Goal: Information Seeking & Learning: Check status

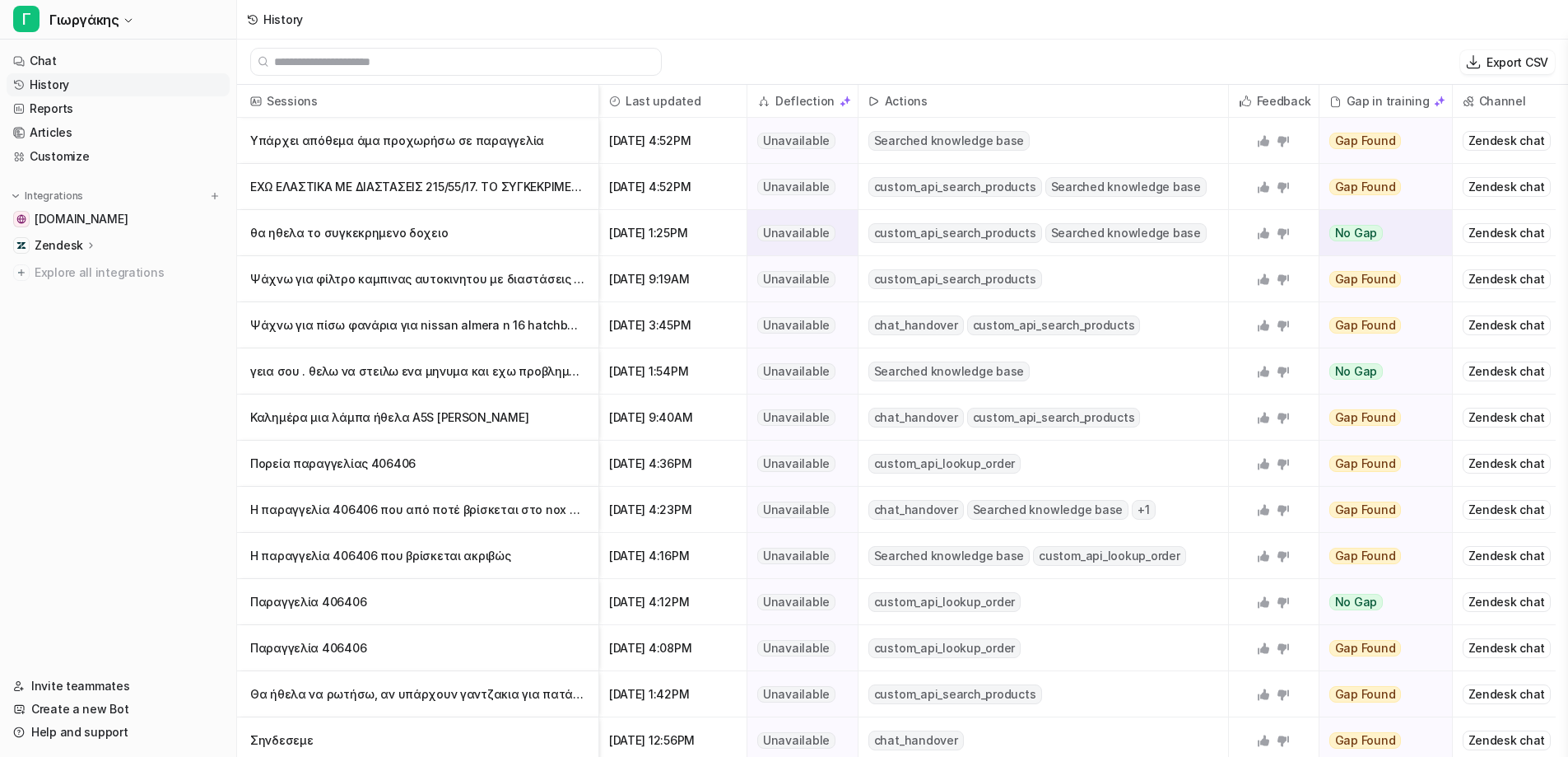
click at [457, 225] on p "θα ηθελα το συγκεκρημενο δοχειο" at bounding box center [418, 234] width 335 height 46
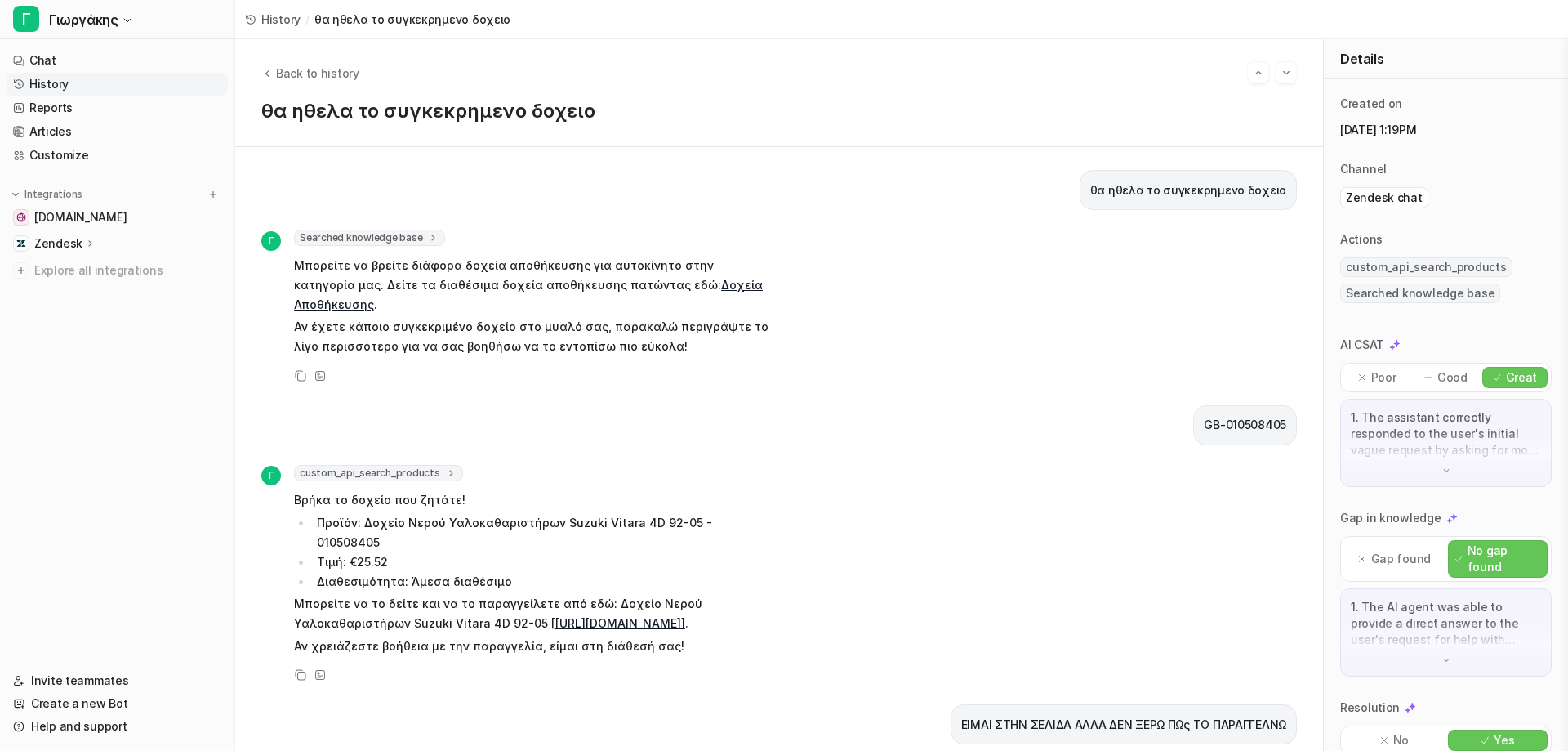
click at [104, 90] on link "History" at bounding box center [117, 84] width 221 height 23
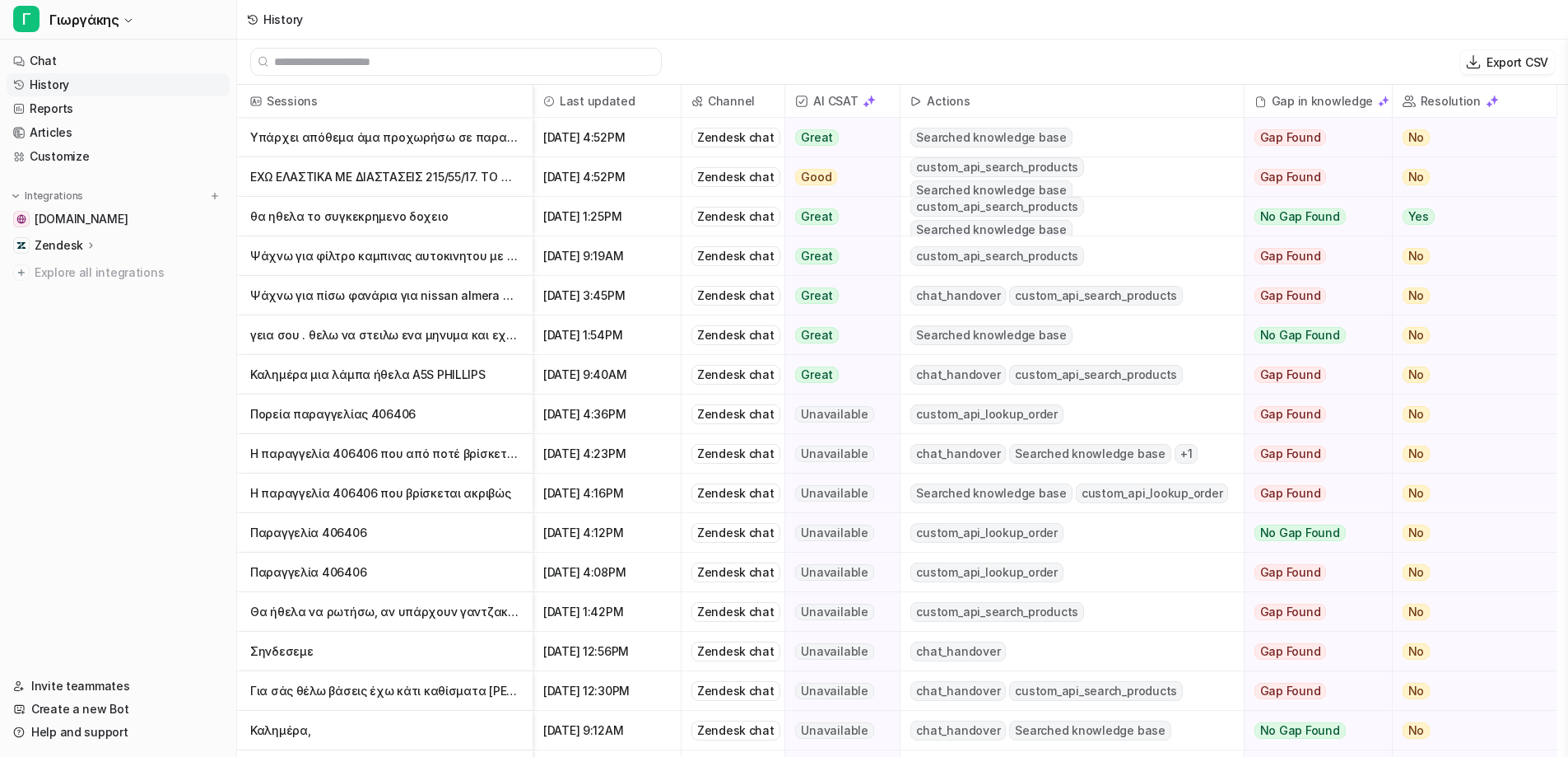
click at [612, 186] on span "[DATE] 4:52PM" at bounding box center [607, 177] width 134 height 39
click at [404, 172] on p "ΕΧΩ ΕΛΑΣΤΙΚΑ ΜΕ ΔΙΑΣΤΑΣΕΙΣ 215/55/17. ΤΟ ΣΥΓΚΕΚΡΙΜΕΝΟ ΠΡΟΙΟΝ ΜΕ ΚΩΔΙΚΟ CM-GY-XL" at bounding box center [385, 177] width 269 height 39
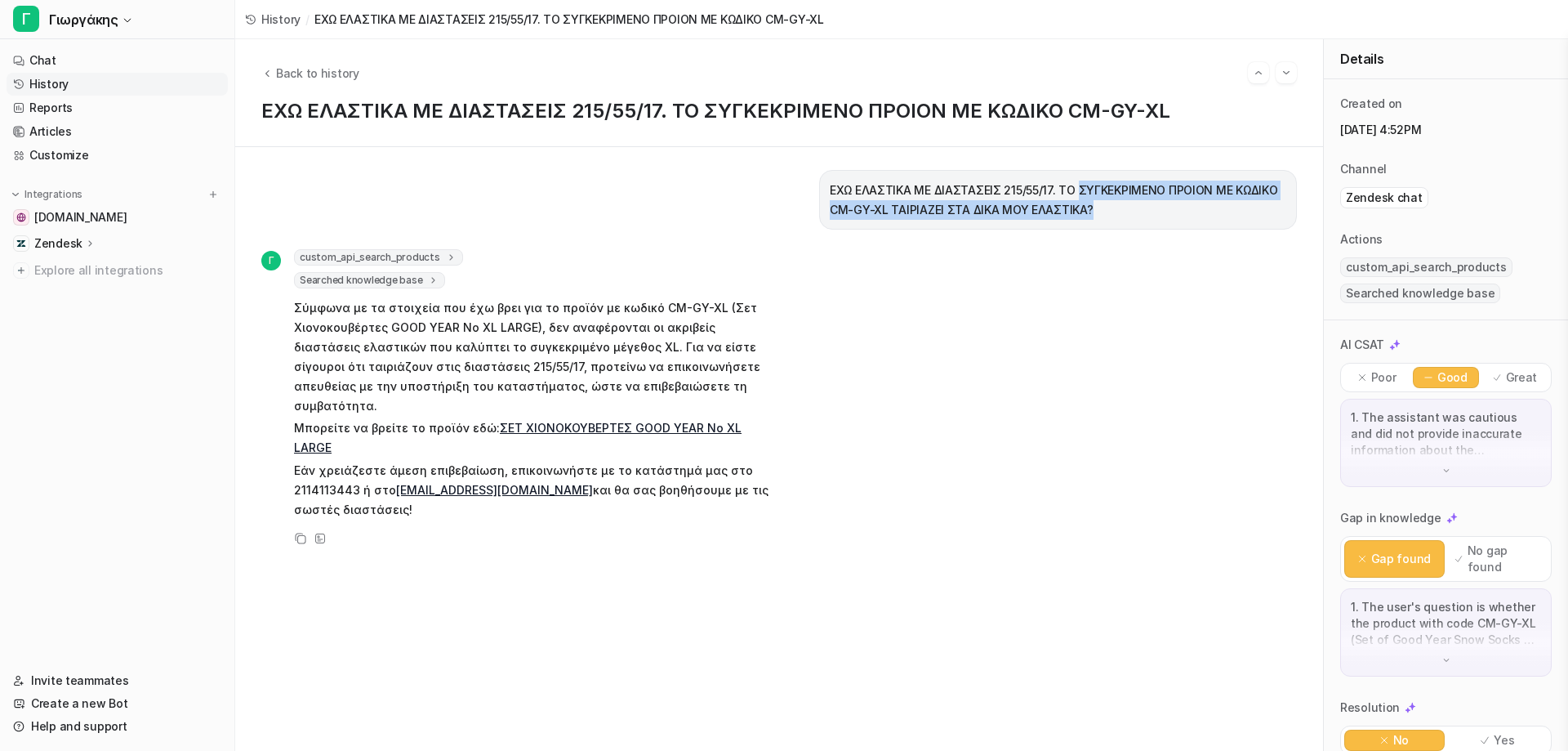
drag, startPoint x: 1065, startPoint y: 188, endPoint x: 1086, endPoint y: 213, distance: 32.6
click at [1086, 213] on p "ΕΧΩ ΕΛΑΣΤΙΚΑ ΜΕ ΔΙΑΣΤΑΣΕΙΣ 215/55/17. ΤΟ ΣΥΓΚΕΚΡΙΜΕΝΟ ΠΡΟΙΟΝ ΜΕ ΚΩΔΙΚΟ CM-GY-XL…" at bounding box center [1058, 200] width 456 height 39
click at [76, 81] on link "History" at bounding box center [117, 84] width 221 height 23
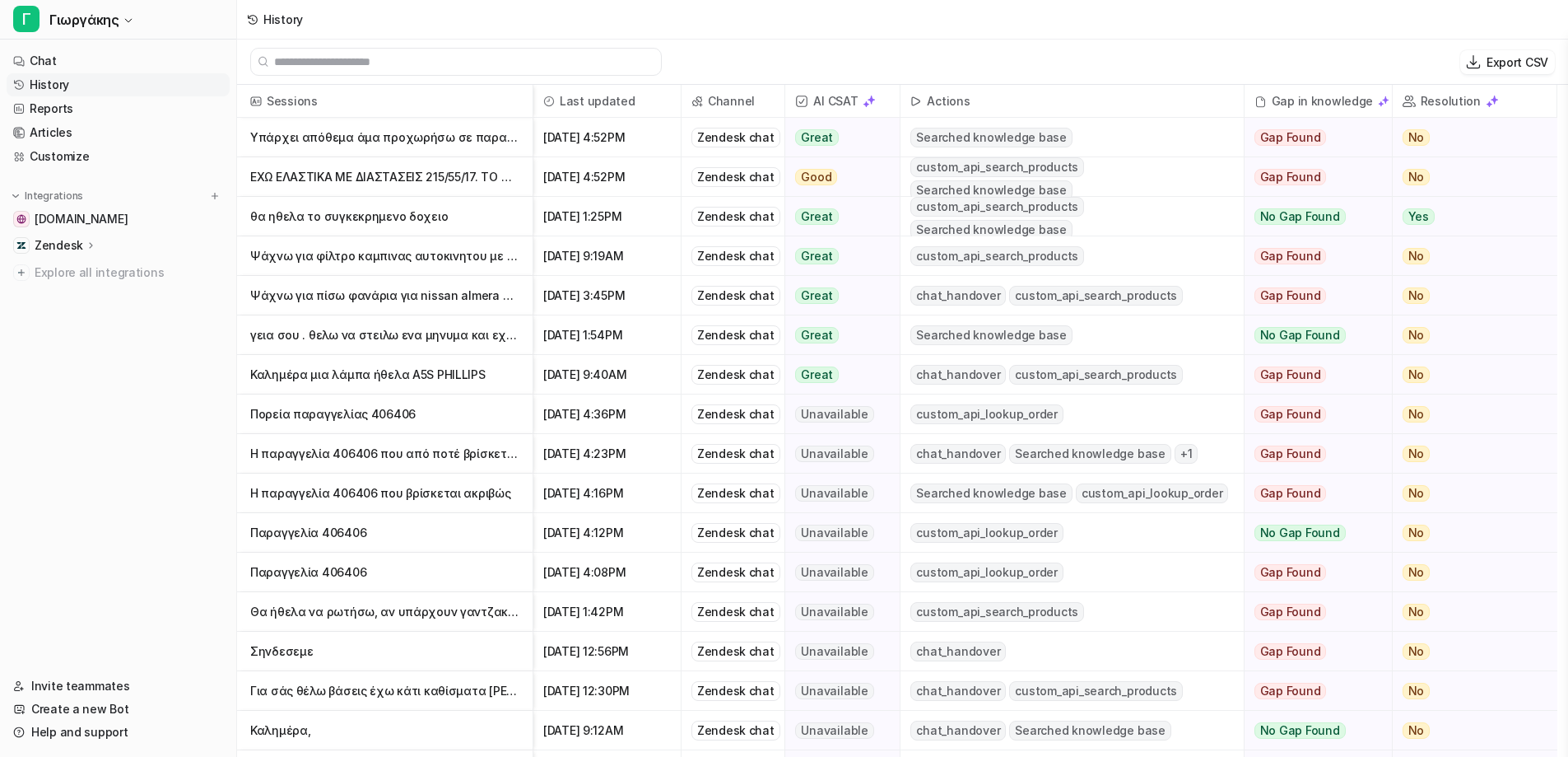
click at [536, 127] on div "[DATE] 4:52PM" at bounding box center [607, 138] width 148 height 39
click at [497, 143] on p "Υπάρχει απόθεμα άμα προχωρήσω σε παραγγελία" at bounding box center [385, 138] width 269 height 39
